Goal: Task Accomplishment & Management: Use online tool/utility

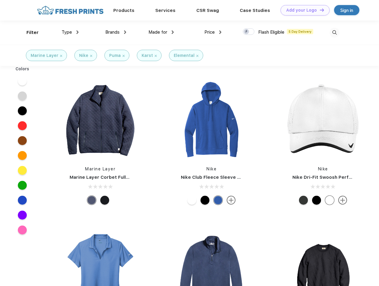
click at [303, 10] on link "Add your Logo Design Tool" at bounding box center [305, 10] width 49 height 10
click at [0, 0] on div "Design Tool" at bounding box center [0, 0] width 0 height 0
click at [319, 10] on link "Add your Logo Design Tool" at bounding box center [305, 10] width 49 height 10
click at [29, 32] on div "Filter" at bounding box center [32, 32] width 12 height 7
click at [70, 32] on span "Type" at bounding box center [67, 31] width 10 height 5
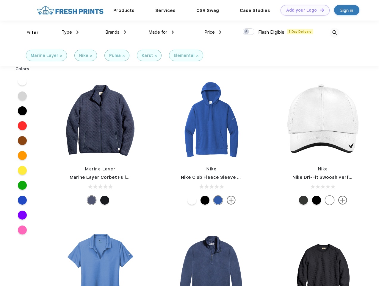
click at [116, 32] on span "Brands" at bounding box center [112, 31] width 14 height 5
click at [161, 32] on span "Made for" at bounding box center [158, 31] width 19 height 5
click at [213, 32] on span "Price" at bounding box center [210, 31] width 10 height 5
click at [249, 32] on div at bounding box center [249, 31] width 12 height 7
click at [247, 32] on input "checkbox" at bounding box center [245, 30] width 4 height 4
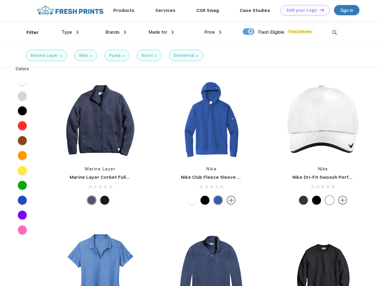
click at [335, 32] on img at bounding box center [335, 33] width 10 height 10
